Goal: Information Seeking & Learning: Compare options

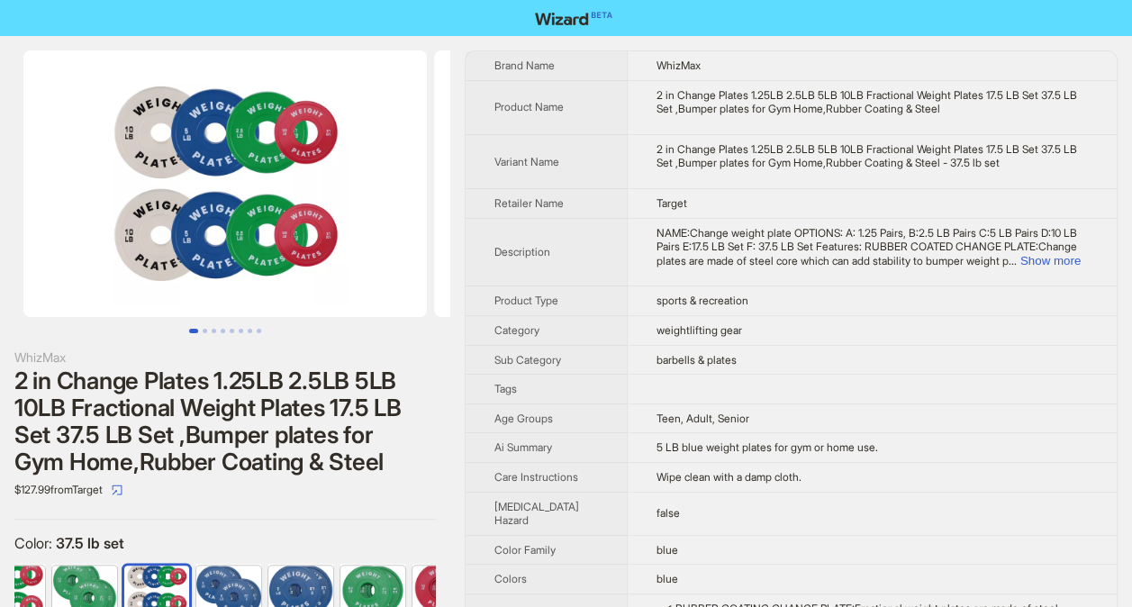
scroll to position [0, 155]
